Goal: Task Accomplishment & Management: Manage account settings

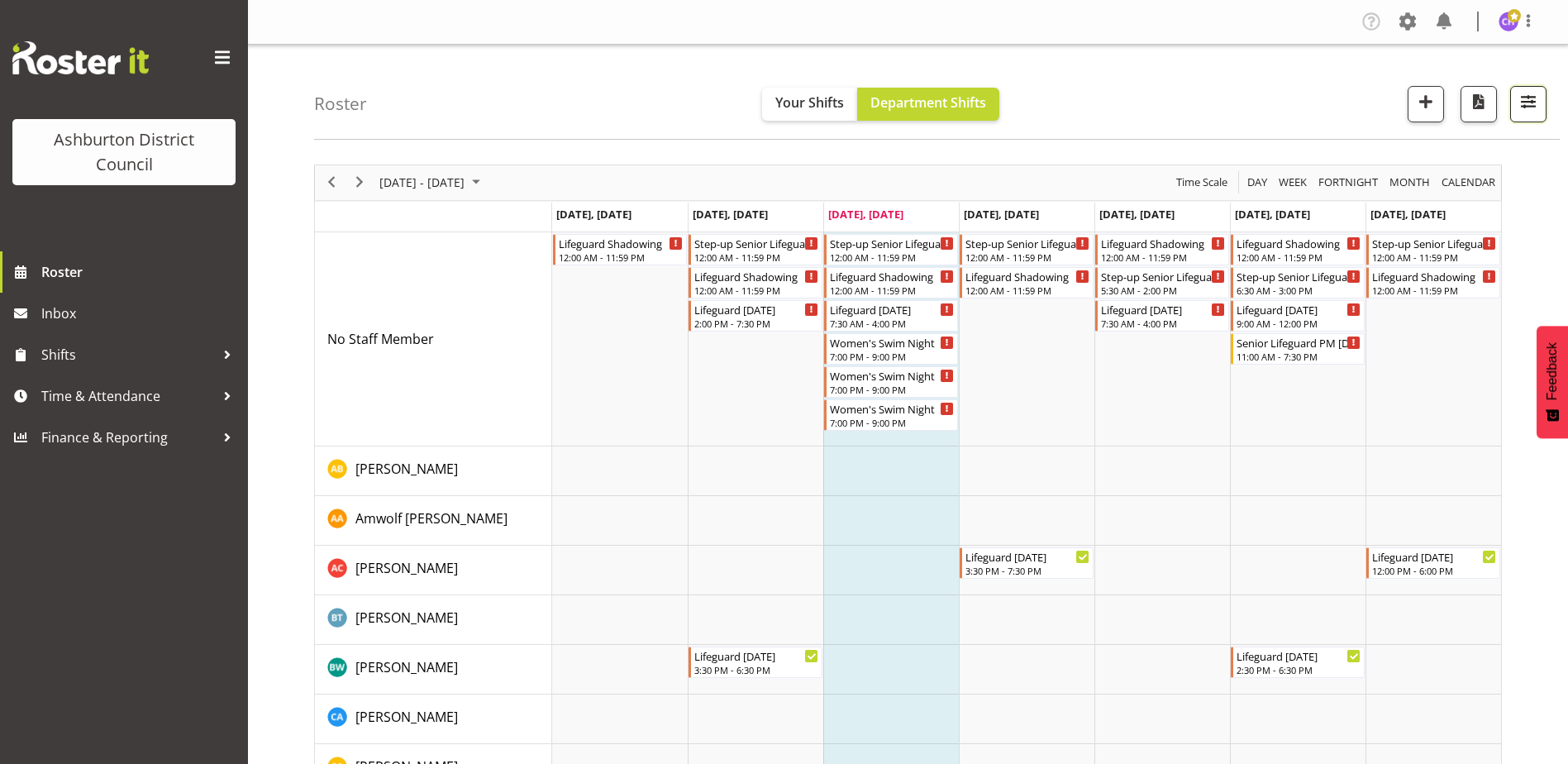
click at [1536, 105] on span "button" at bounding box center [1529, 101] width 22 height 22
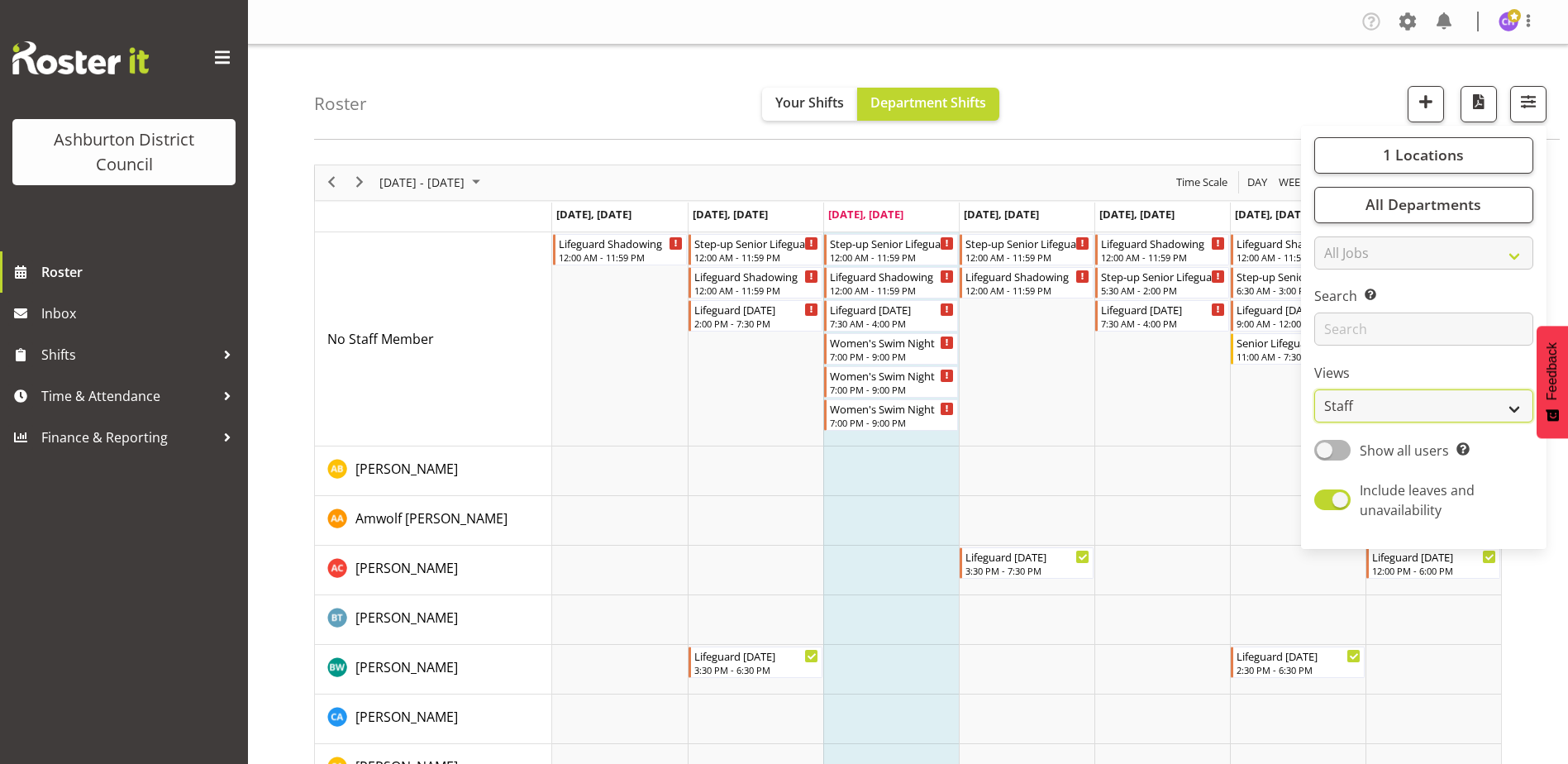
drag, startPoint x: 1382, startPoint y: 407, endPoint x: 1367, endPoint y: 418, distance: 18.6
click at [1382, 407] on select "Staff Role Shift - Horizontal Shift - Vertical Staff - Location" at bounding box center [1423, 406] width 219 height 33
select select "shift"
click at [1315, 389] on select "Staff Role Shift - Horizontal Shift - Vertical Staff - Location" at bounding box center [1423, 406] width 219 height 33
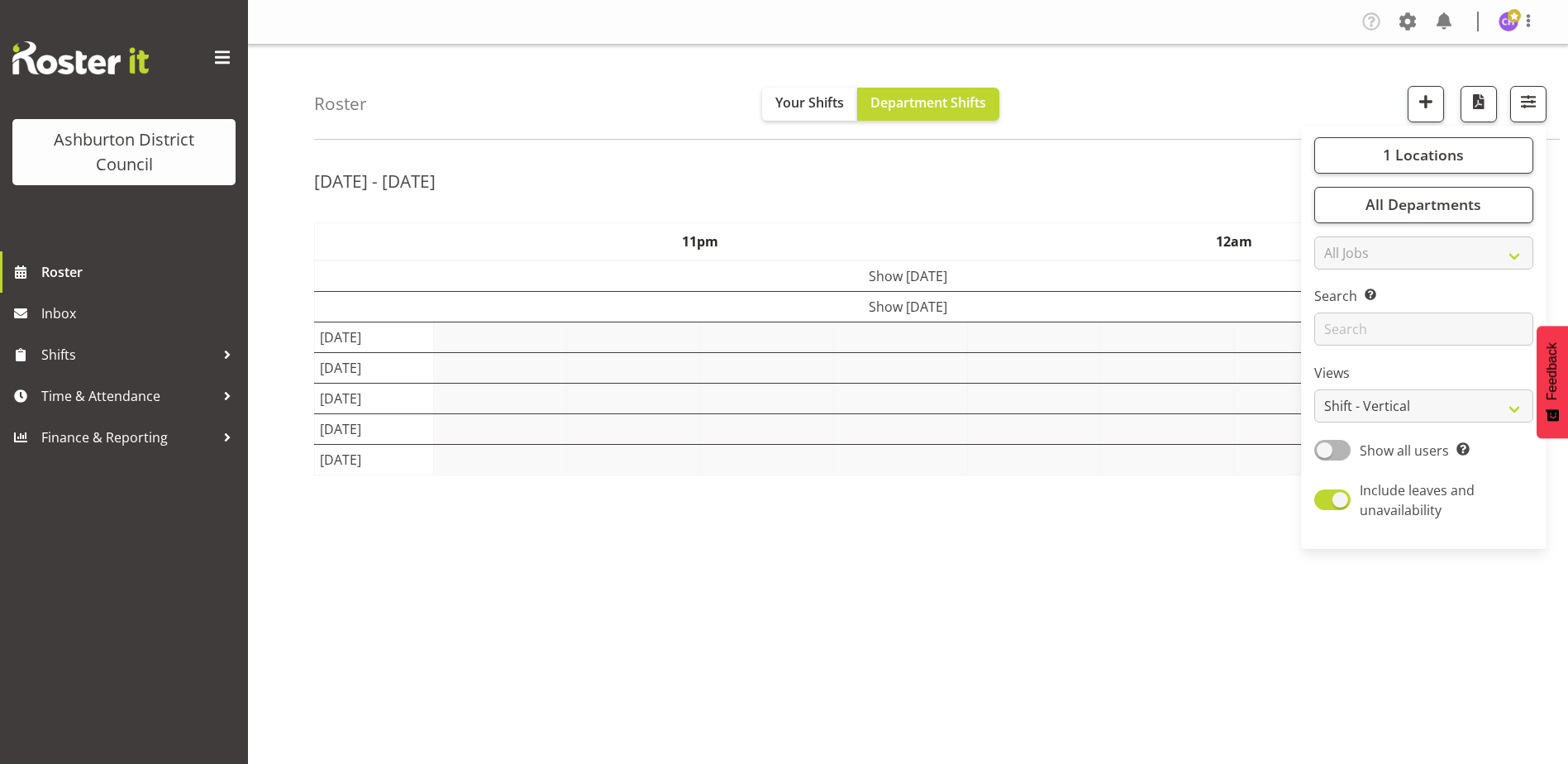
drag, startPoint x: 1072, startPoint y: 121, endPoint x: 1052, endPoint y: 191, distance: 72.8
click at [1072, 124] on div "Roster Your Shifts Department Shifts 1 Locations Clear Art Gallery & Museum EA …" at bounding box center [937, 91] width 1246 height 95
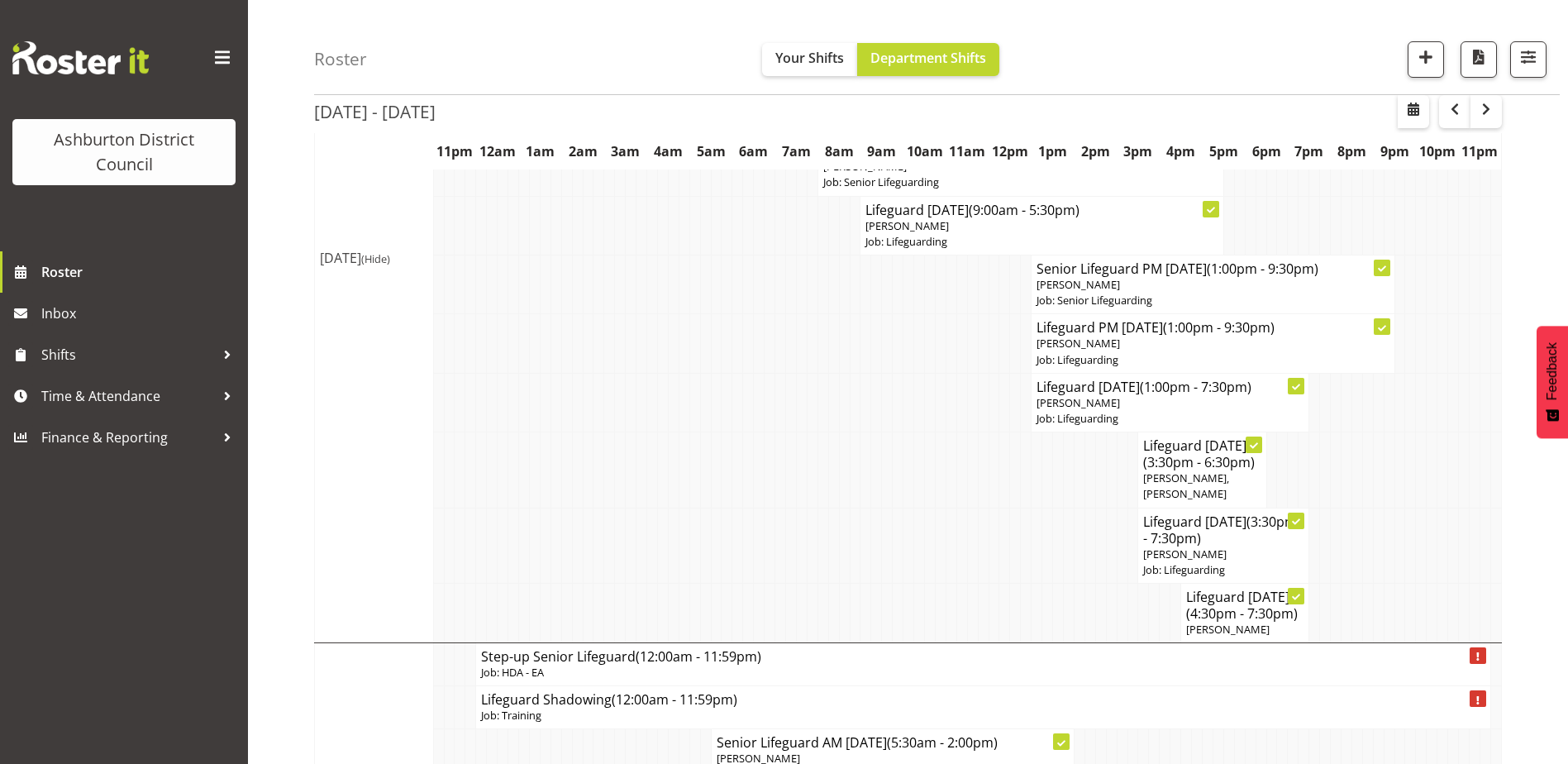
scroll to position [1345, 0]
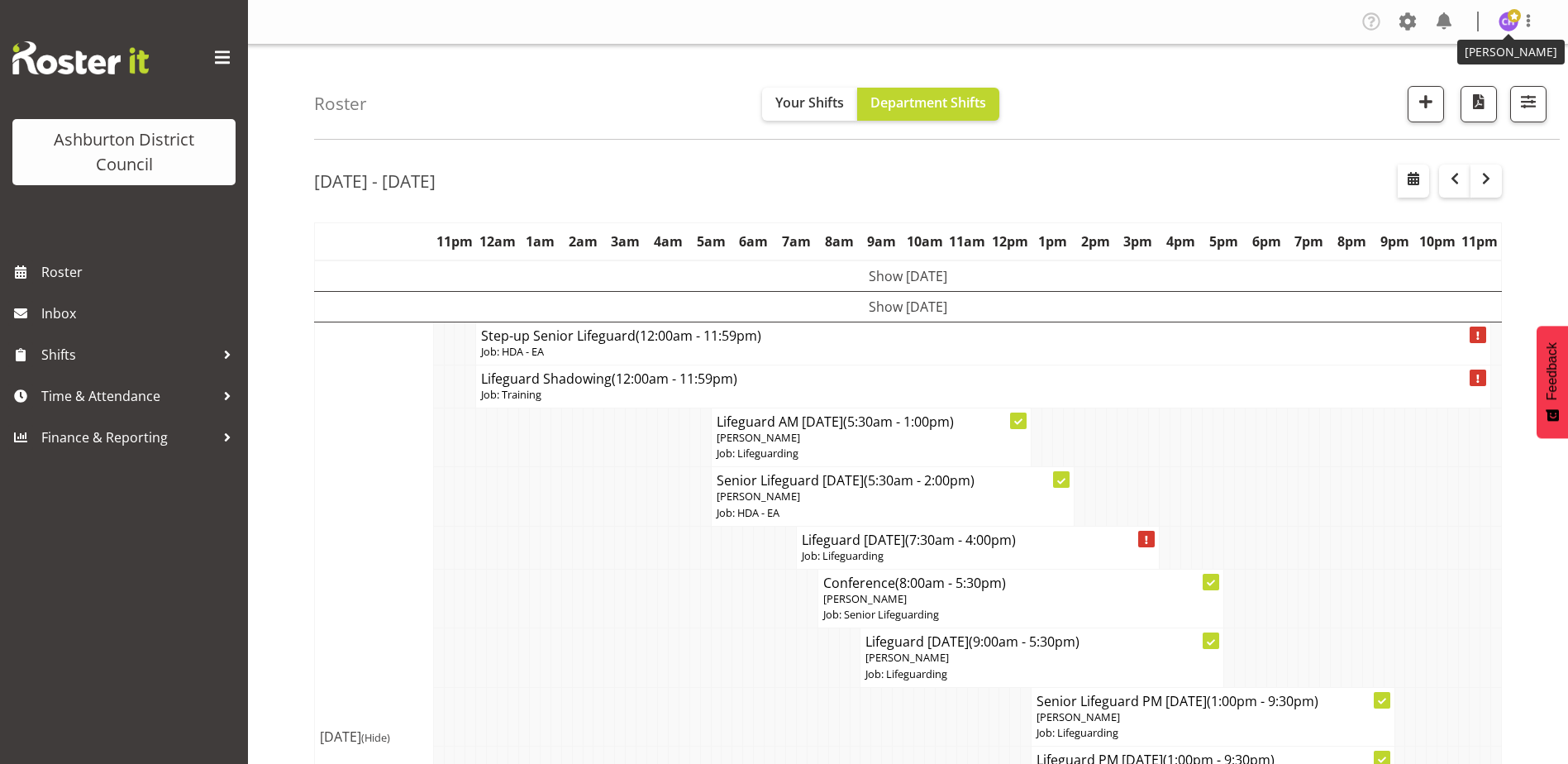
click at [1501, 19] on img at bounding box center [1509, 22] width 20 height 20
click at [1433, 87] on link "Log Out" at bounding box center [1458, 87] width 158 height 29
